Goal: Task Accomplishment & Management: Complete application form

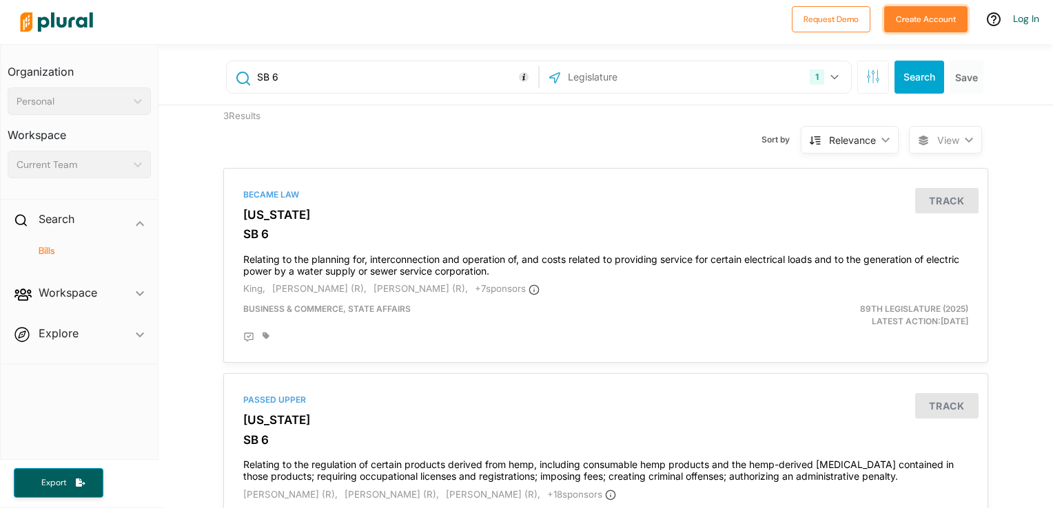
click at [922, 26] on button "Create Account" at bounding box center [925, 19] width 83 height 26
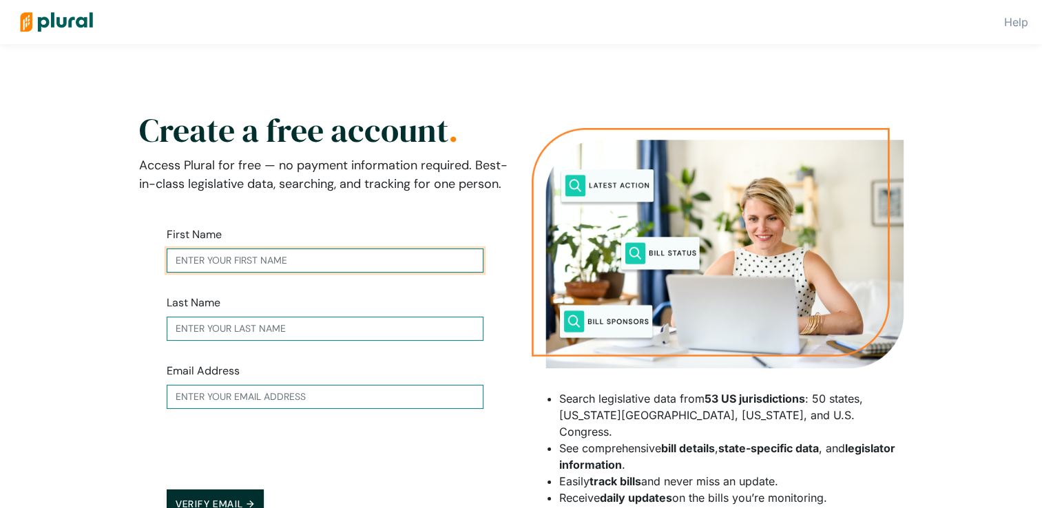
click at [322, 261] on input "text" at bounding box center [325, 261] width 317 height 24
type input "Monsherra"
type input "Blank"
type input "[EMAIL_ADDRESS][DOMAIN_NAME]"
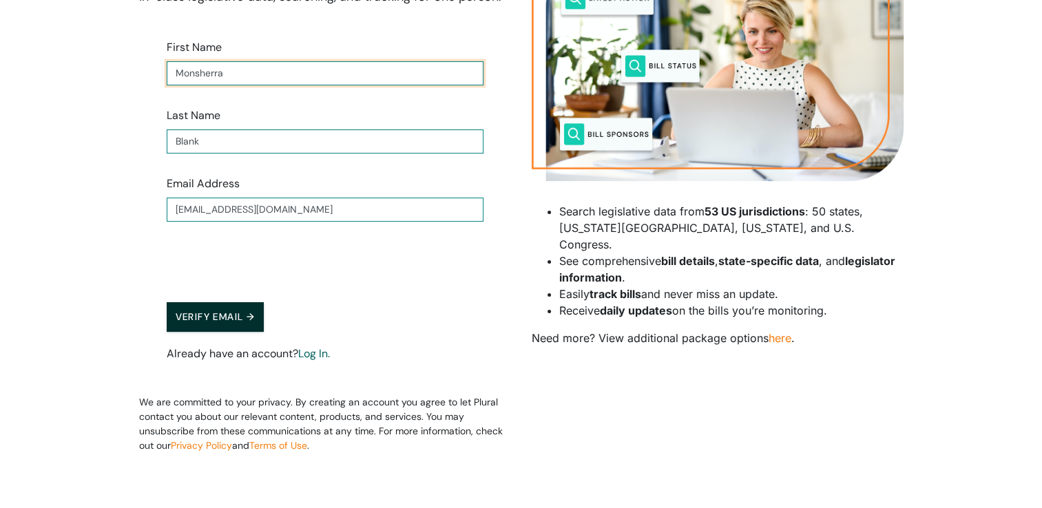
scroll to position [190, 0]
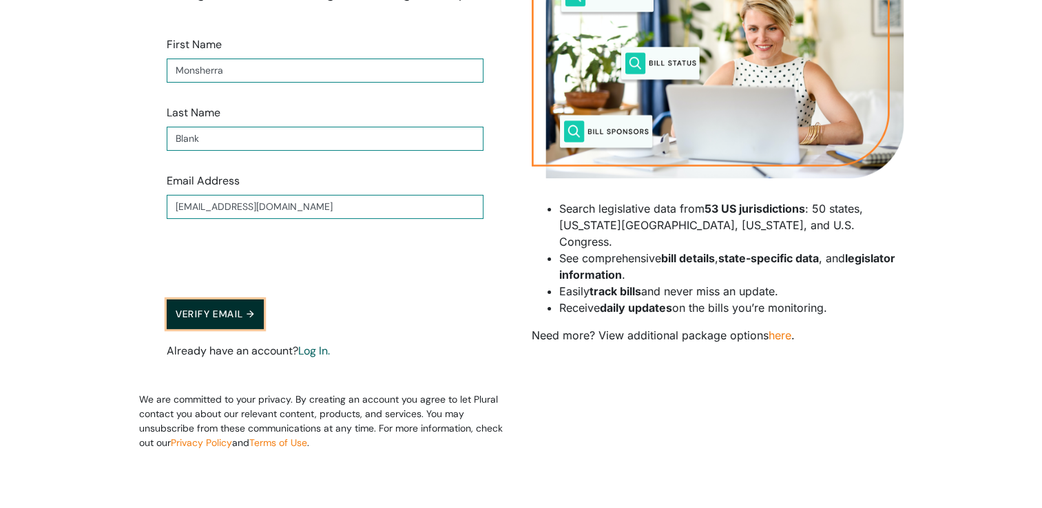
click at [210, 309] on button "Verify Email →" at bounding box center [216, 315] width 98 height 30
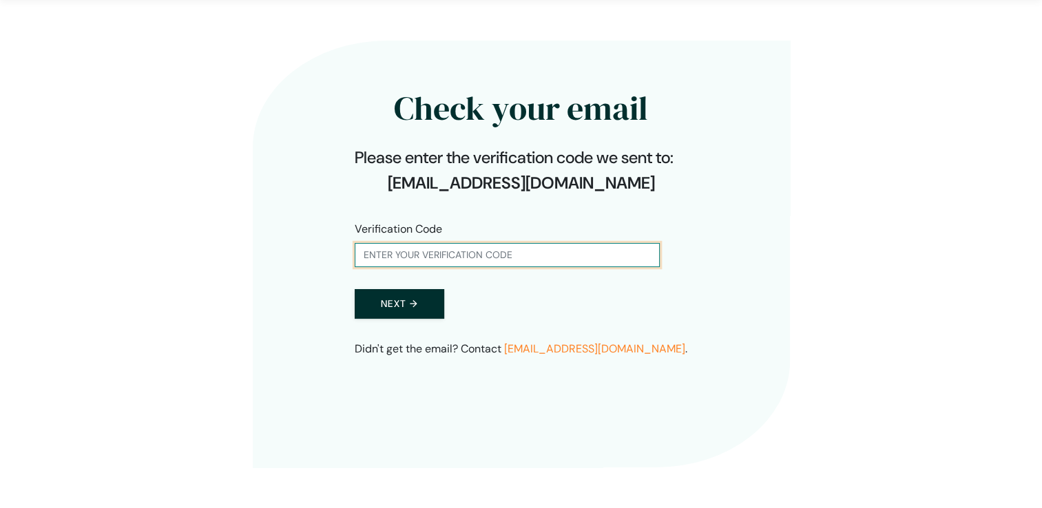
click at [419, 258] on input "text" at bounding box center [507, 255] width 305 height 24
paste input "981452"
type input "981452"
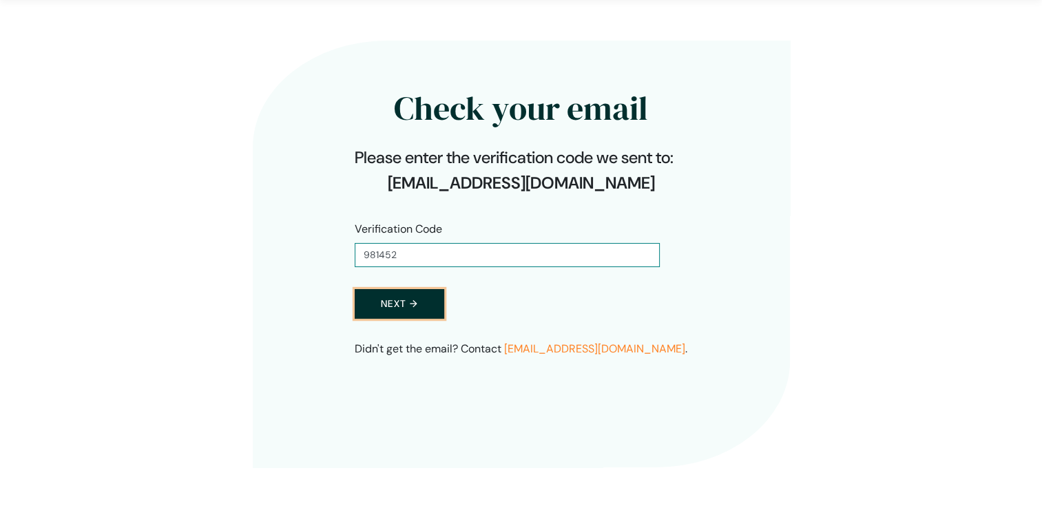
click at [400, 304] on button "Next →" at bounding box center [400, 304] width 90 height 30
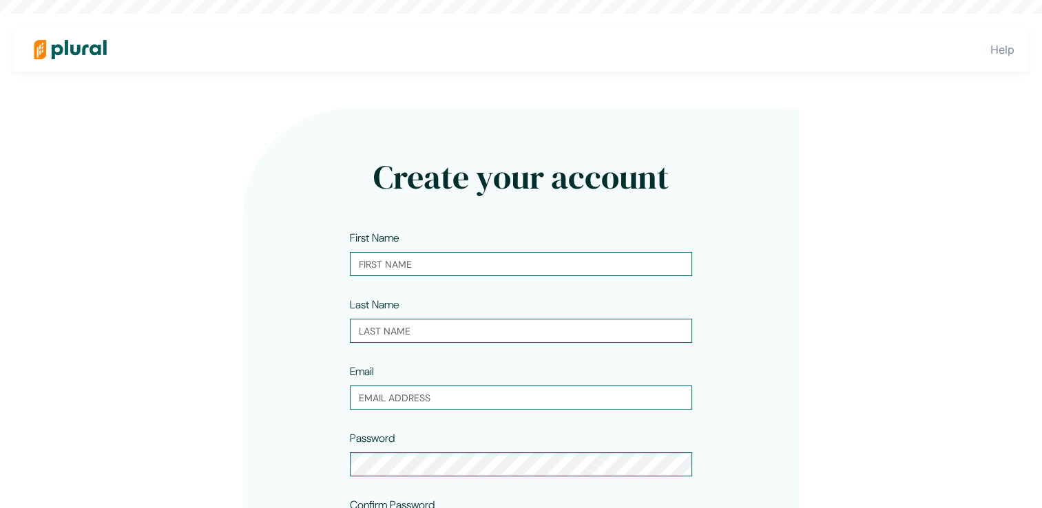
type input "Monsherra"
type input "Blank"
type input "[EMAIL_ADDRESS][DOMAIN_NAME]"
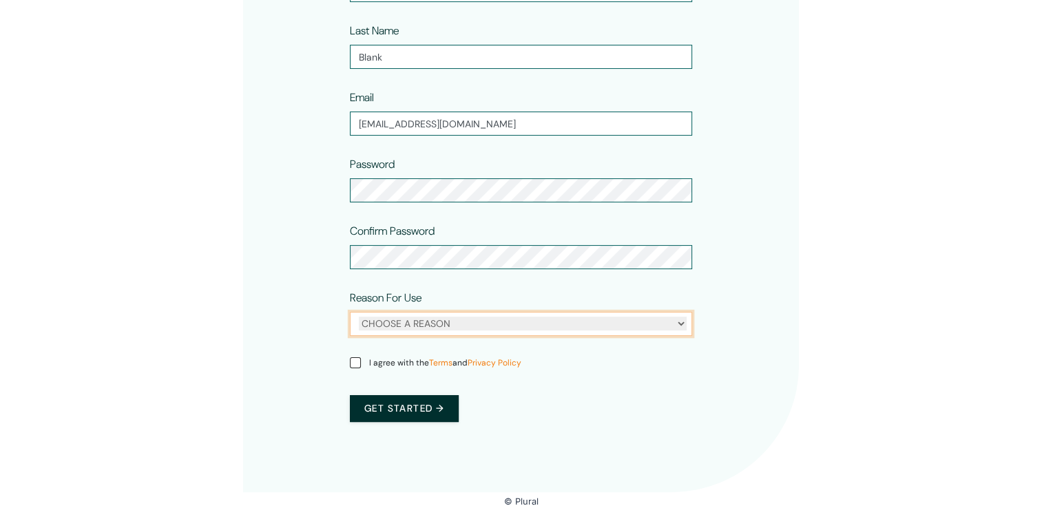
click at [571, 329] on select "CHOOSE A REASON Personal Professional" at bounding box center [523, 324] width 328 height 14
select select "professional"
click at [359, 317] on select "CHOOSE A REASON Personal Professional" at bounding box center [523, 324] width 328 height 14
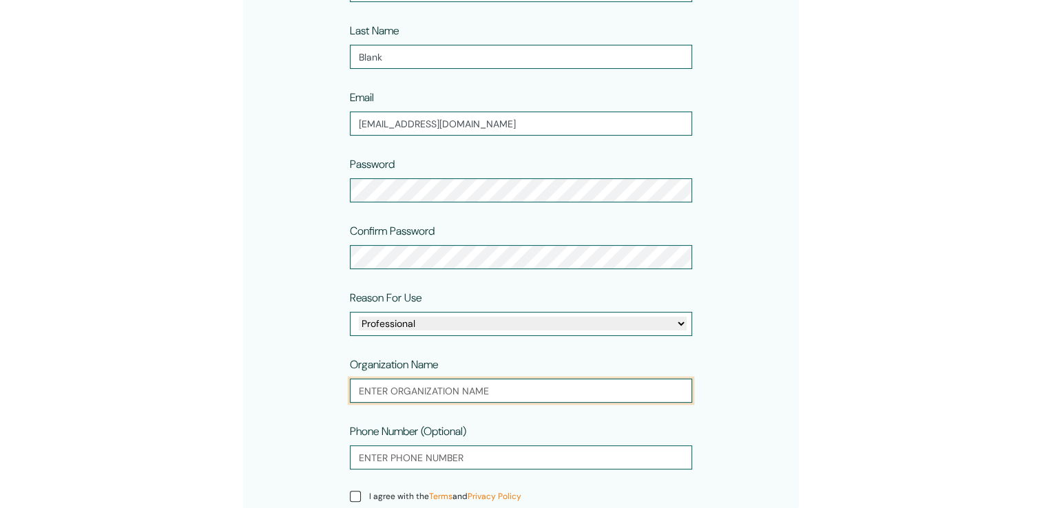
drag, startPoint x: 559, startPoint y: 332, endPoint x: 530, endPoint y: 380, distance: 55.6
click at [530, 380] on input "text" at bounding box center [521, 391] width 342 height 24
type input "SPP"
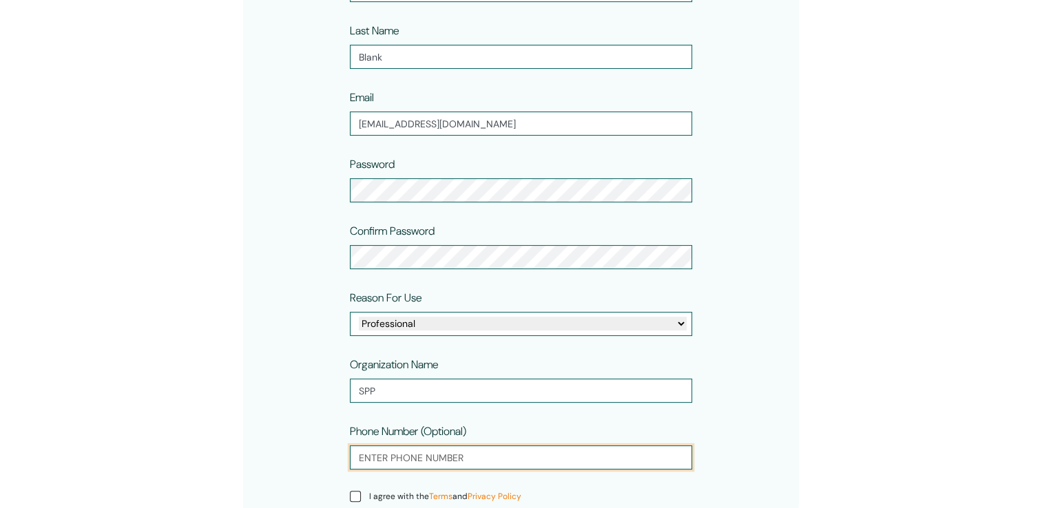
click at [475, 456] on input "tel" at bounding box center [521, 458] width 342 height 24
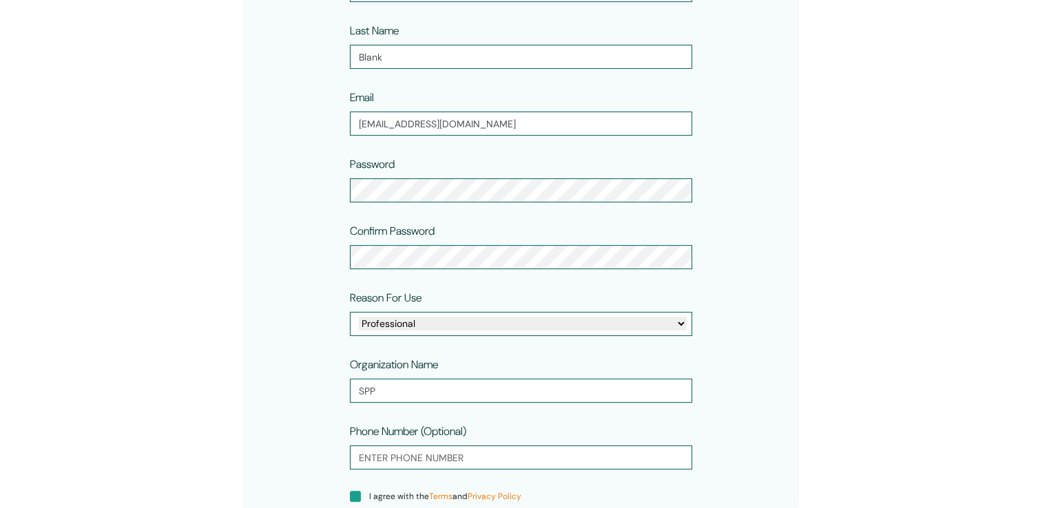
click at [352, 497] on input "I agree with the Terms and Privacy Policy" at bounding box center [355, 496] width 11 height 11
checkbox input "true"
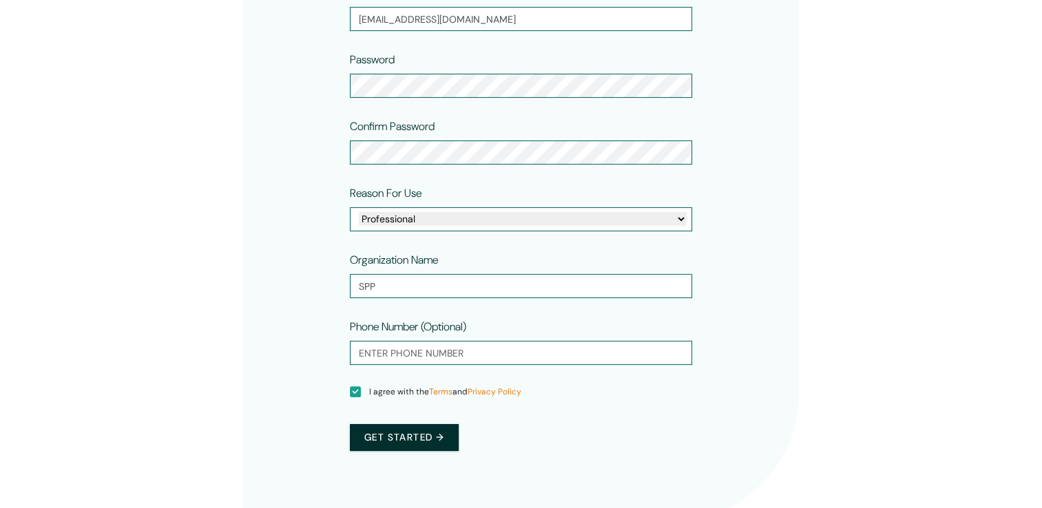
scroll to position [408, 0]
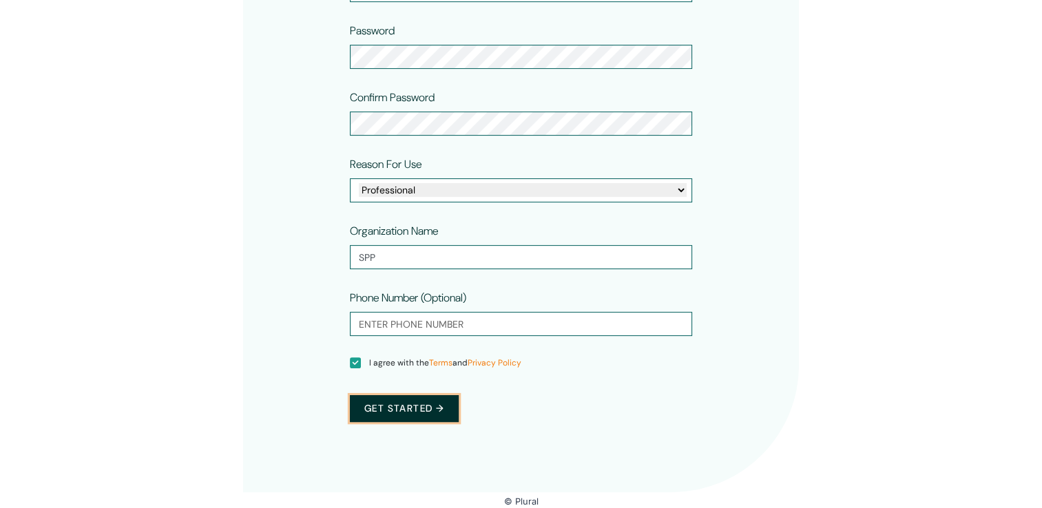
click at [408, 415] on button "Get started →" at bounding box center [404, 408] width 109 height 27
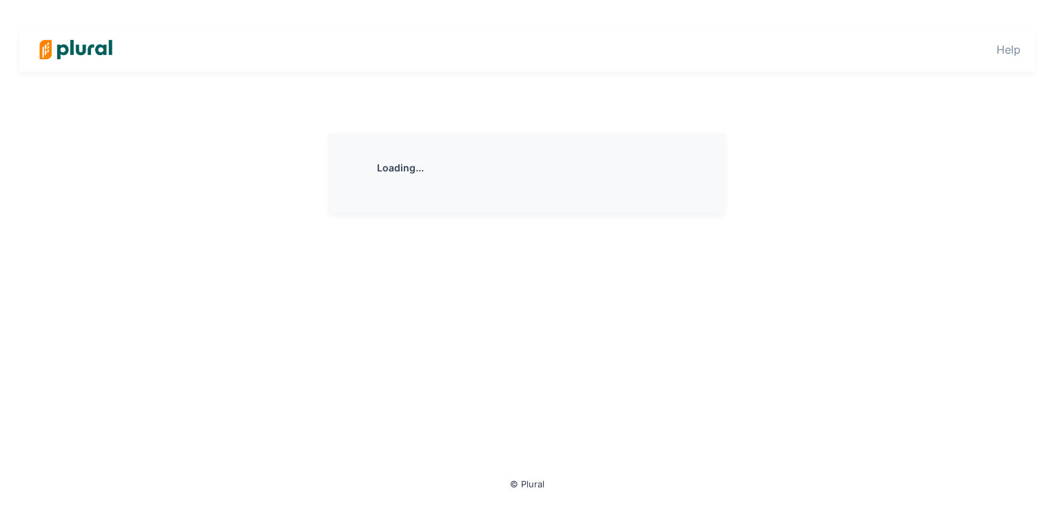
scroll to position [0, 0]
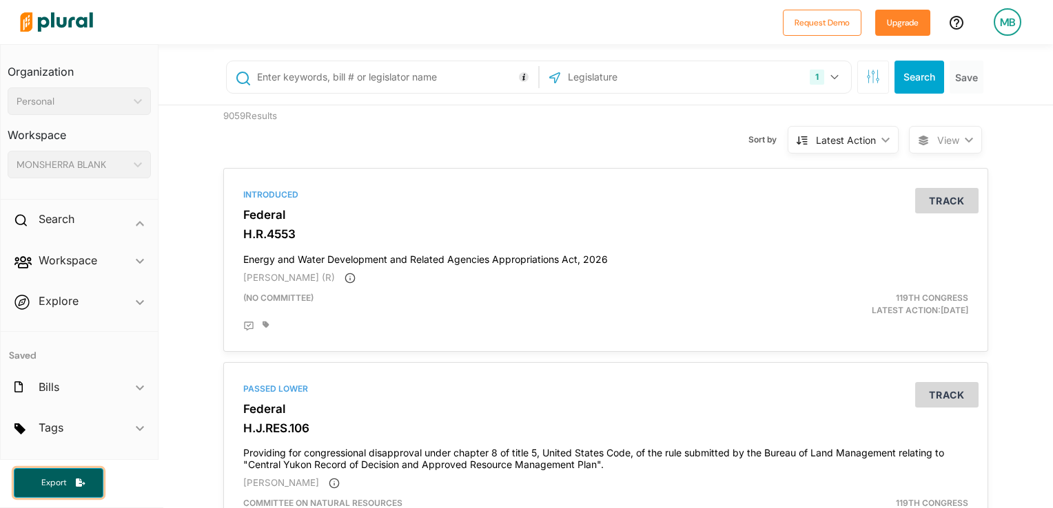
click at [47, 488] on span "Export" at bounding box center [54, 483] width 44 height 12
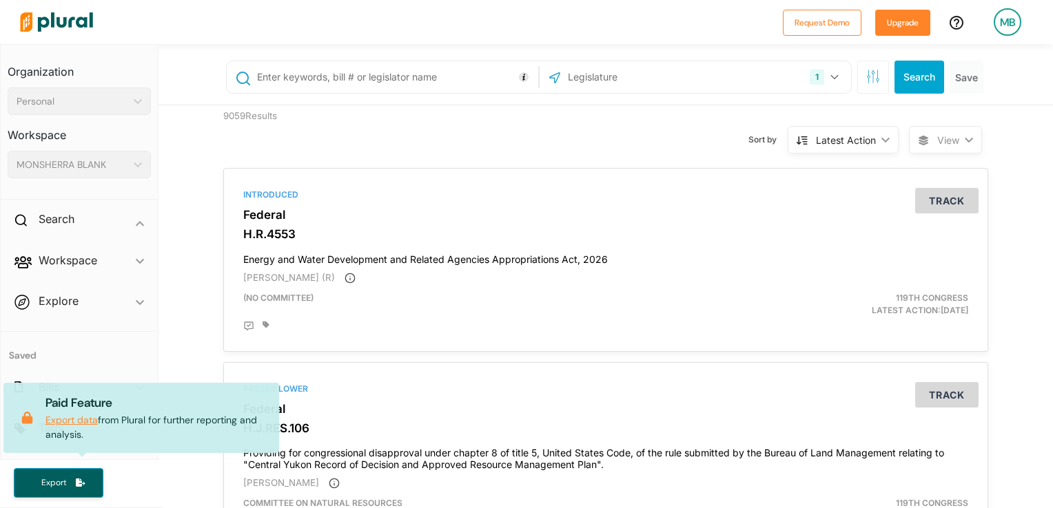
click at [83, 420] on link "Export data" at bounding box center [71, 420] width 52 height 12
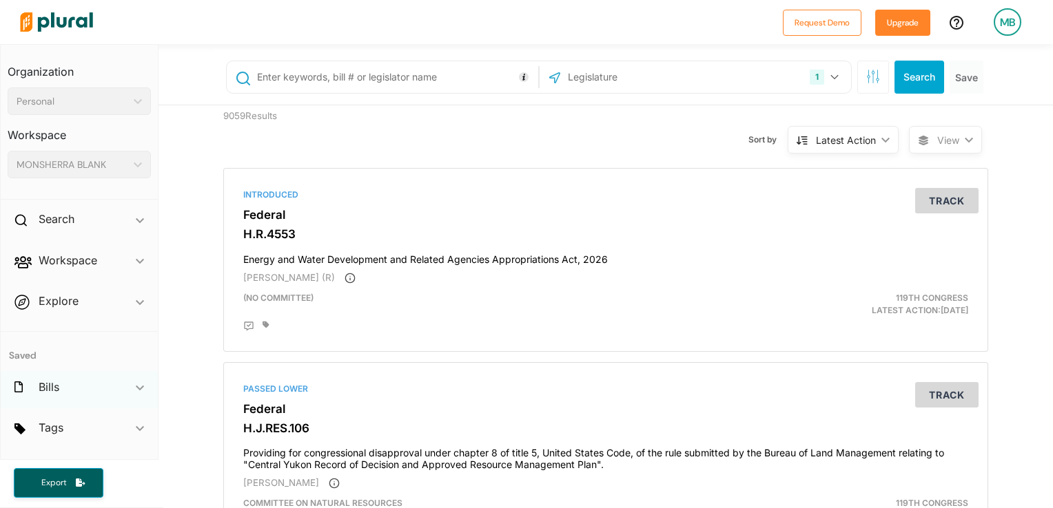
click at [64, 387] on div "Bills ic_keyboard_arrow_down" at bounding box center [79, 389] width 157 height 37
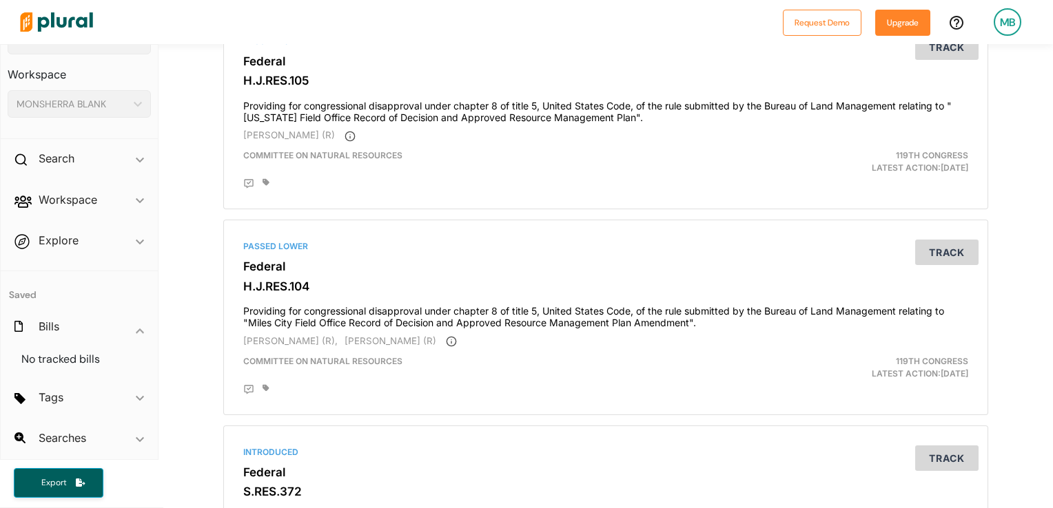
scroll to position [959, 0]
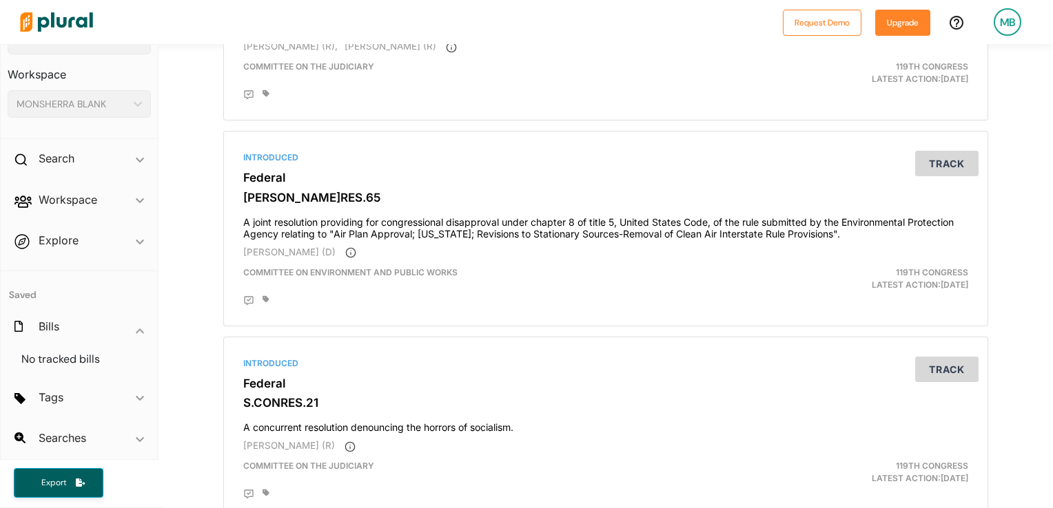
scroll to position [1042, 0]
